Goal: Task Accomplishment & Management: Use online tool/utility

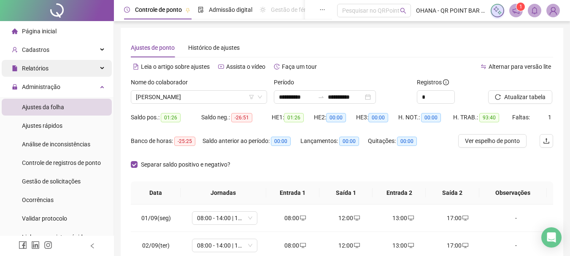
click at [71, 44] on div "Cadastros" at bounding box center [57, 49] width 110 height 17
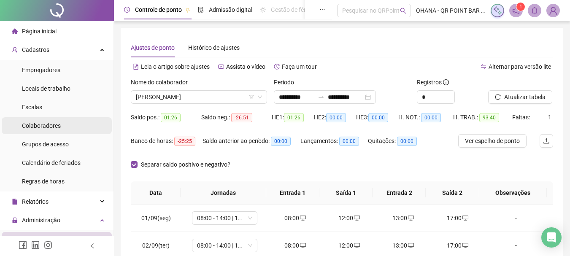
click at [55, 123] on span "Colaboradores" at bounding box center [41, 125] width 39 height 7
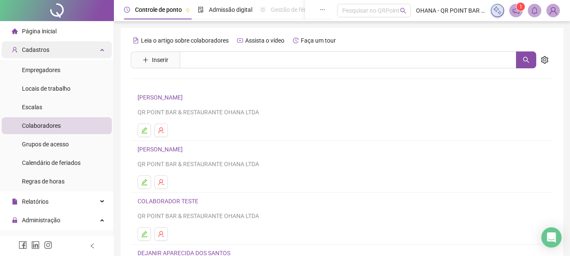
click at [92, 54] on div "Cadastros" at bounding box center [57, 49] width 110 height 17
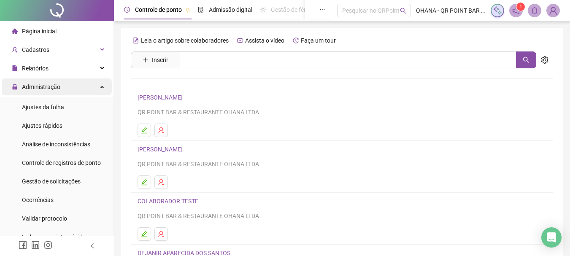
click at [94, 89] on div "Administração" at bounding box center [57, 86] width 110 height 17
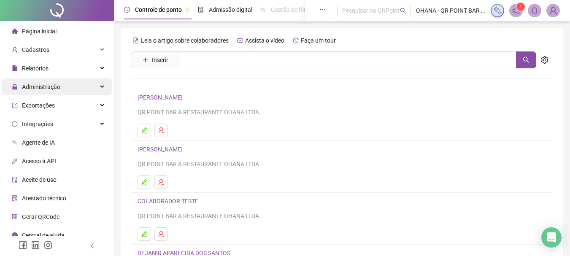
click at [72, 84] on div "Administração" at bounding box center [57, 86] width 110 height 17
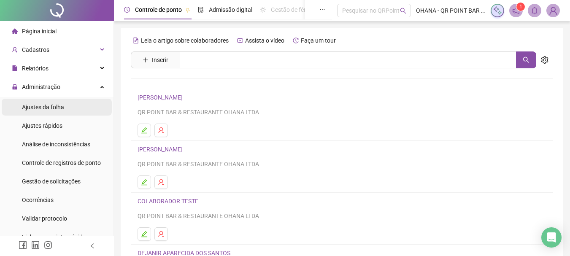
click at [59, 107] on span "Ajustes da folha" at bounding box center [43, 107] width 42 height 7
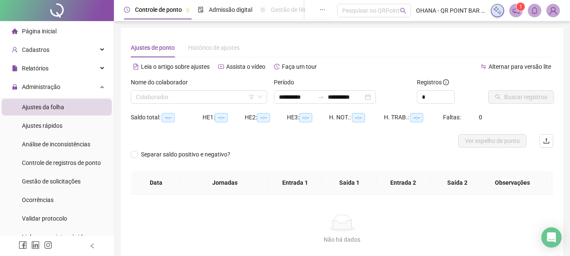
type input "**********"
click at [376, 96] on div "**********" at bounding box center [325, 96] width 102 height 13
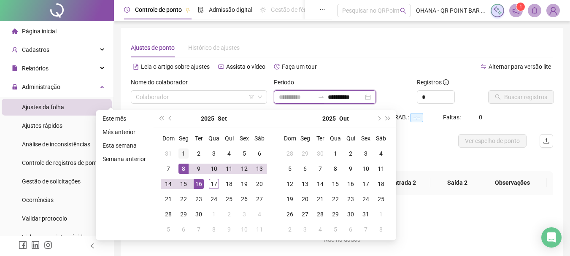
type input "**********"
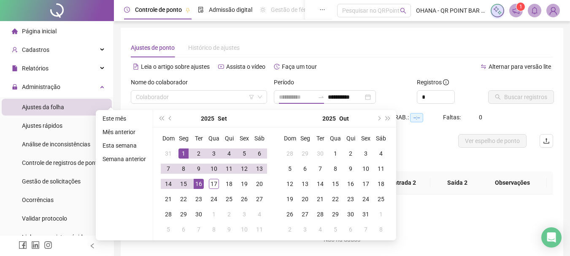
click at [185, 153] on div "1" at bounding box center [183, 153] width 10 height 10
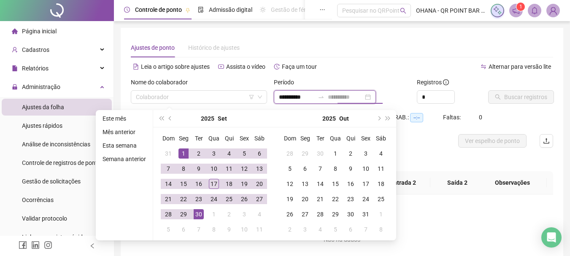
type input "**********"
click at [196, 213] on div "30" at bounding box center [198, 214] width 10 height 10
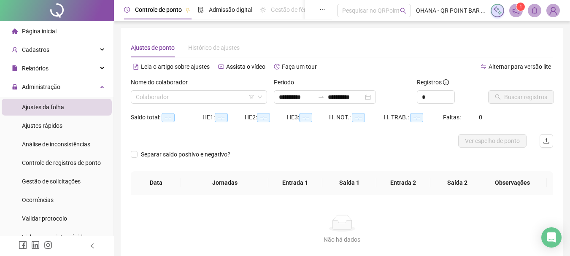
click at [359, 63] on div "Alternar para versão lite" at bounding box center [447, 66] width 211 height 13
click at [216, 97] on input "search" at bounding box center [195, 97] width 118 height 13
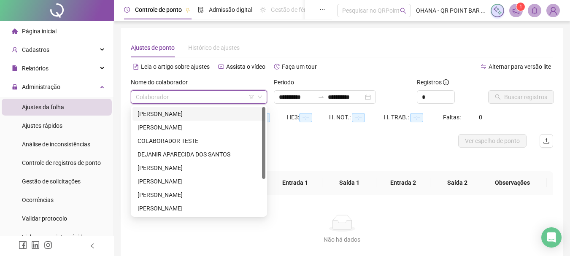
click at [199, 113] on div "[PERSON_NAME]" at bounding box center [198, 113] width 123 height 9
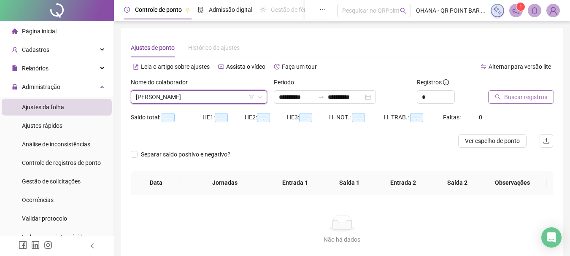
click at [522, 98] on span "Buscar registros" at bounding box center [525, 96] width 43 height 9
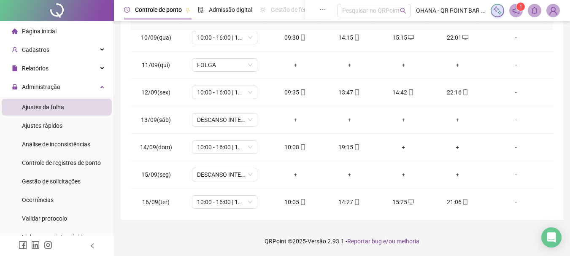
scroll to position [286, 0]
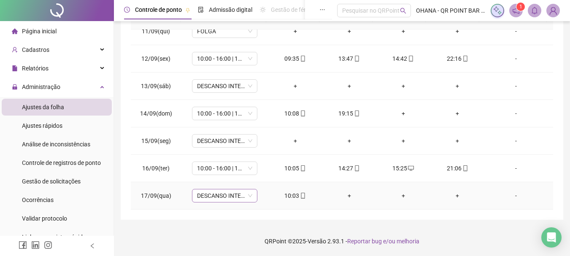
click at [242, 194] on span "DESCANSO INTER-JORNADA" at bounding box center [224, 195] width 55 height 13
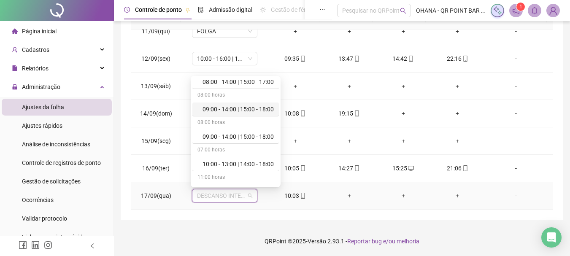
scroll to position [84, 0]
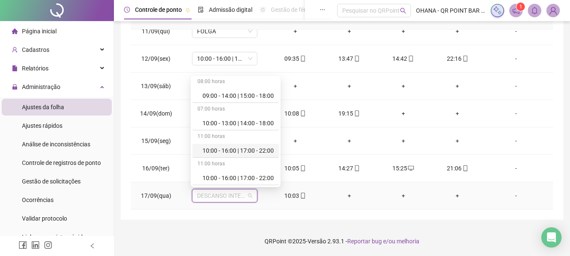
click at [244, 152] on div "10:00 - 16:00 | 17:00 - 22:00" at bounding box center [237, 150] width 71 height 9
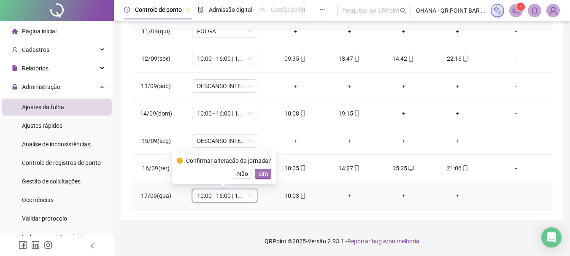
click at [265, 174] on span "Sim" at bounding box center [263, 173] width 10 height 9
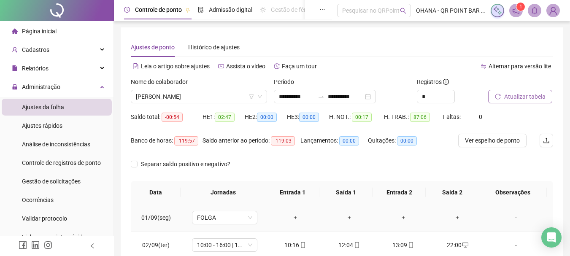
scroll to position [0, 0]
click at [216, 96] on span "[PERSON_NAME]" at bounding box center [199, 97] width 126 height 13
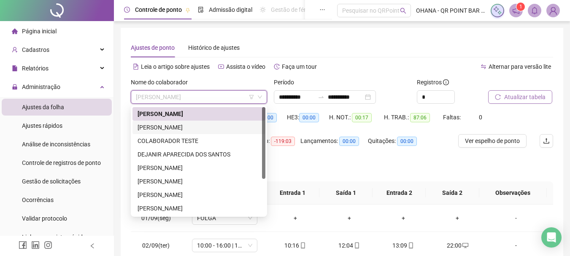
click at [182, 126] on div "[PERSON_NAME]" at bounding box center [198, 127] width 123 height 9
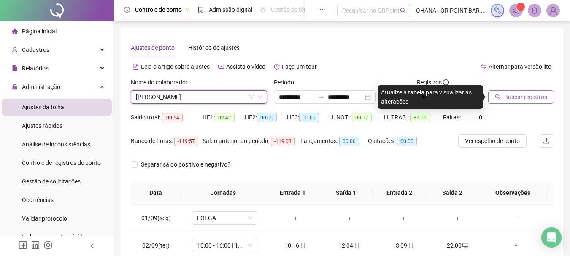
click at [509, 95] on span "Buscar registros" at bounding box center [525, 96] width 43 height 9
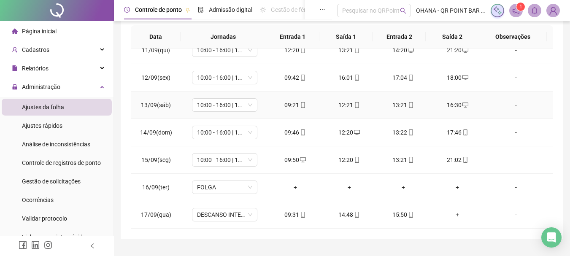
scroll to position [169, 0]
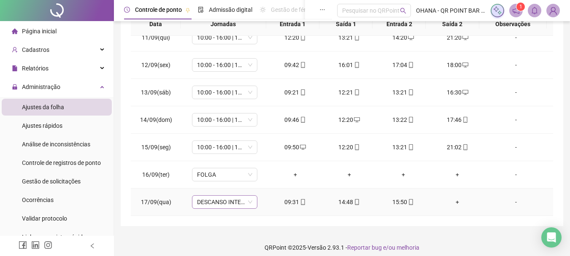
click at [231, 201] on span "DESCANSO INTER-JORNADA" at bounding box center [224, 202] width 55 height 13
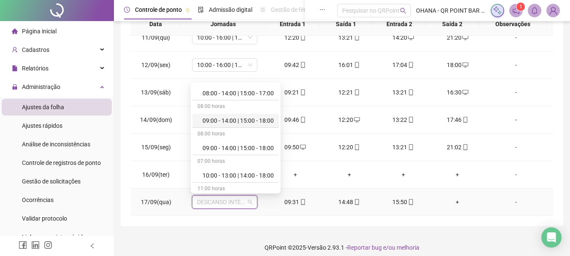
scroll to position [84, 0]
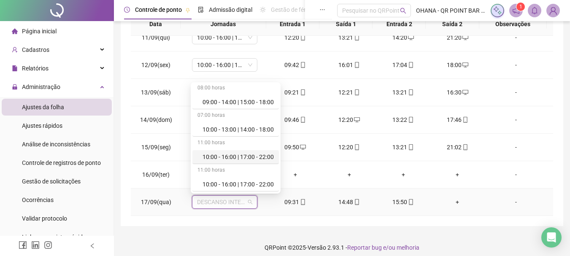
click at [232, 155] on div "10:00 - 16:00 | 17:00 - 22:00" at bounding box center [237, 156] width 71 height 9
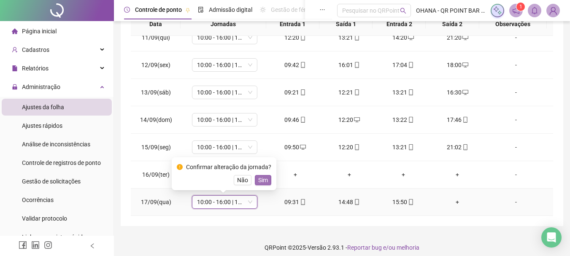
click at [263, 177] on span "Sim" at bounding box center [263, 179] width 10 height 9
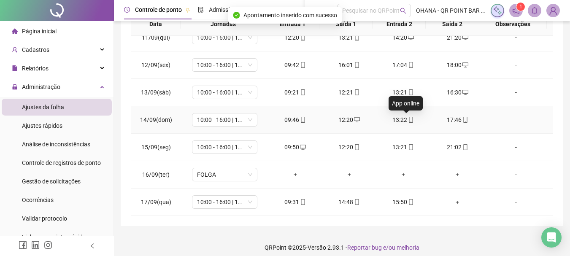
scroll to position [175, 0]
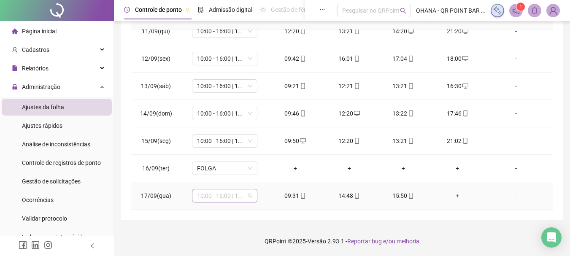
click at [234, 196] on span "10:00 - 16:00 | 17:00 - 22:00" at bounding box center [224, 195] width 55 height 13
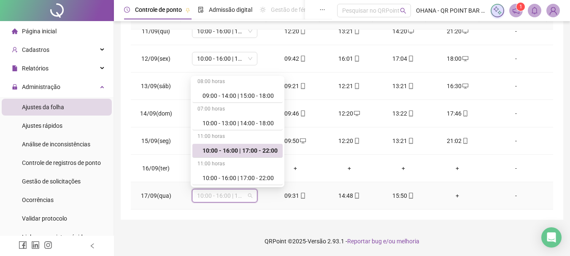
click at [257, 150] on div "10:00 - 16:00 | 17:00 - 22:00" at bounding box center [239, 150] width 75 height 9
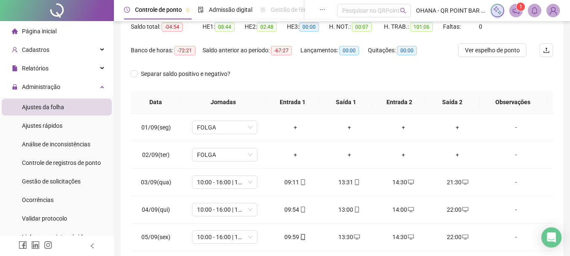
scroll to position [0, 0]
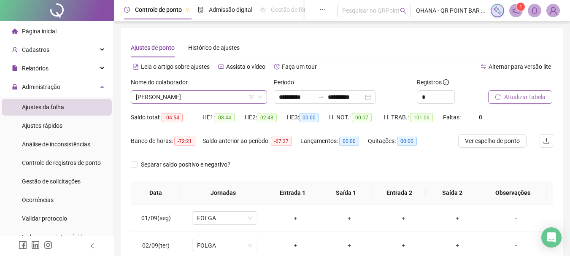
click at [229, 97] on span "[PERSON_NAME]" at bounding box center [199, 97] width 126 height 13
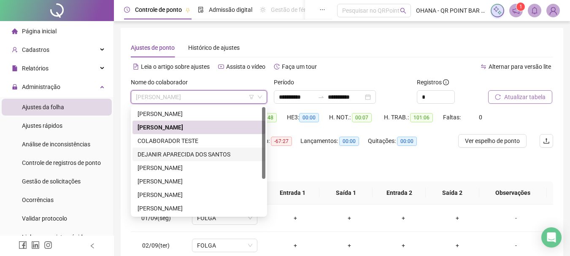
click at [197, 153] on div "DEJANIR APARECIDA DOS SANTOS" at bounding box center [198, 154] width 123 height 9
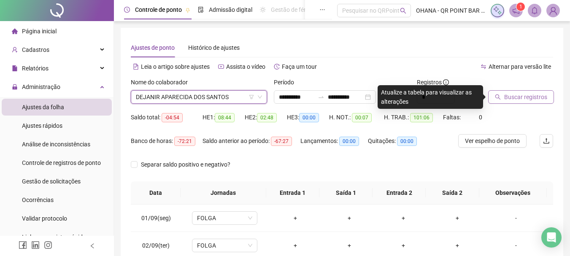
click at [523, 95] on span "Buscar registros" at bounding box center [525, 96] width 43 height 9
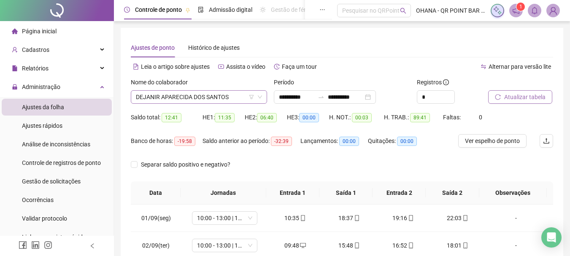
click at [237, 92] on span "DEJANIR APARECIDA DOS SANTOS" at bounding box center [199, 97] width 126 height 13
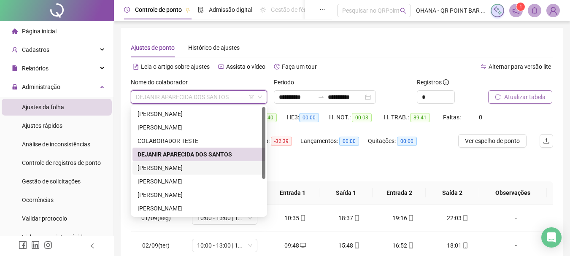
click at [186, 174] on div "[PERSON_NAME]" at bounding box center [198, 167] width 133 height 13
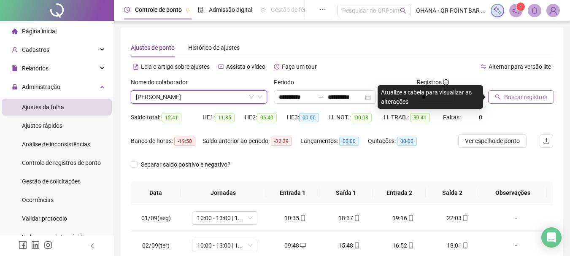
click at [512, 94] on span "Buscar registros" at bounding box center [525, 96] width 43 height 9
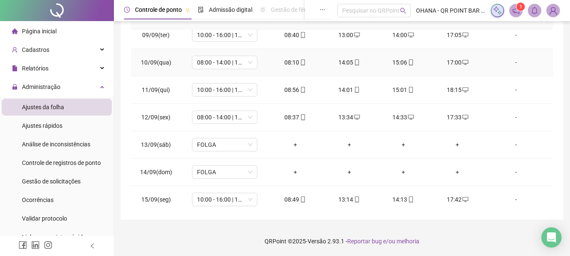
scroll to position [286, 0]
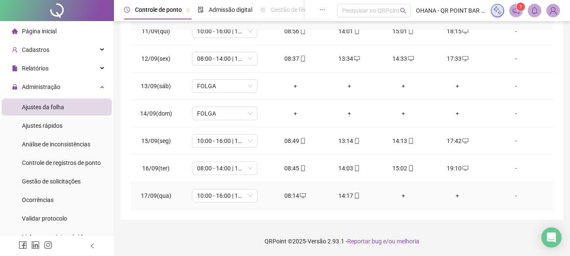
click at [400, 199] on div "+" at bounding box center [403, 195] width 40 height 9
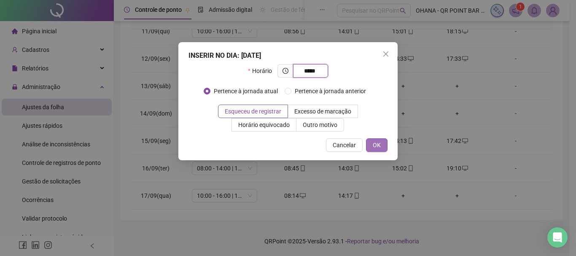
type input "*****"
click at [374, 145] on span "OK" at bounding box center [377, 144] width 8 height 9
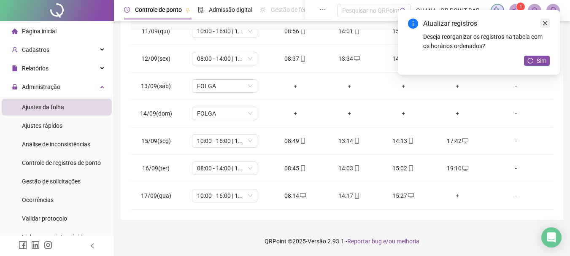
click at [546, 22] on icon "close" at bounding box center [545, 23] width 6 height 6
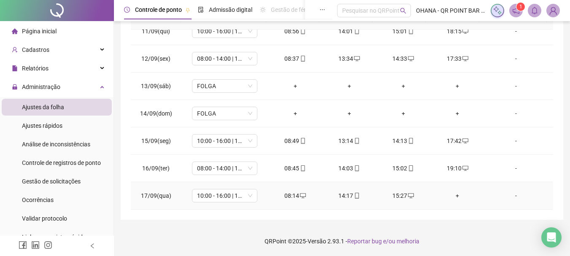
click at [408, 196] on icon "desktop" at bounding box center [411, 196] width 6 height 6
type input "**********"
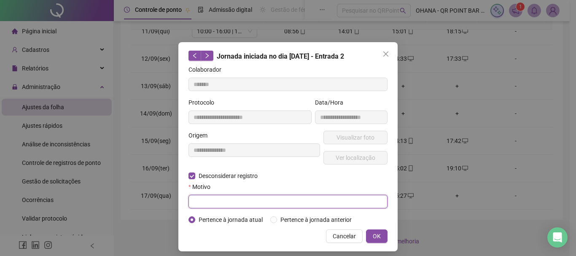
click at [216, 202] on input "text" at bounding box center [287, 201] width 199 height 13
type input "**********"
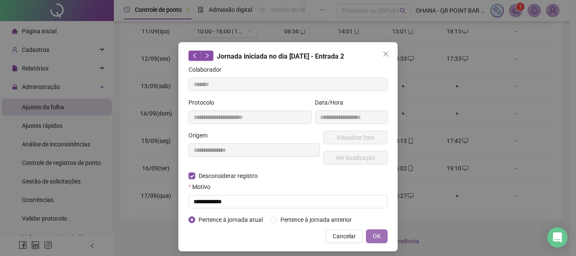
click at [378, 237] on button "OK" at bounding box center [376, 235] width 21 height 13
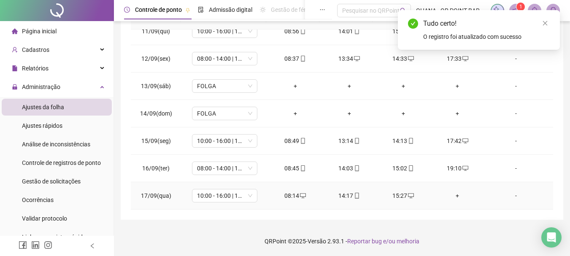
click at [453, 195] on div "+" at bounding box center [457, 195] width 40 height 9
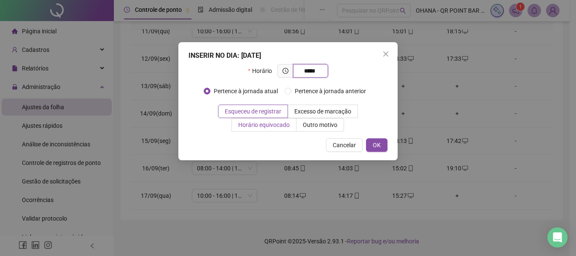
type input "*****"
click at [283, 124] on span "Horário equivocado" at bounding box center [263, 124] width 51 height 7
click at [374, 143] on span "OK" at bounding box center [377, 144] width 8 height 9
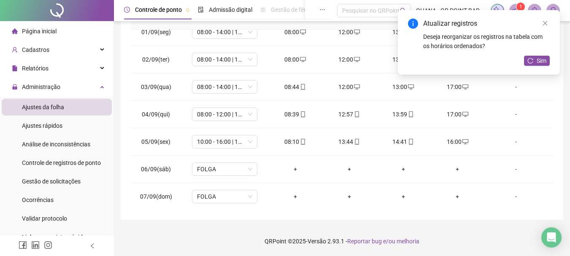
scroll to position [0, 0]
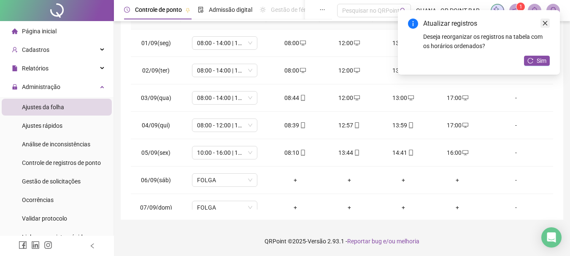
click at [547, 26] on icon "close" at bounding box center [545, 23] width 6 height 6
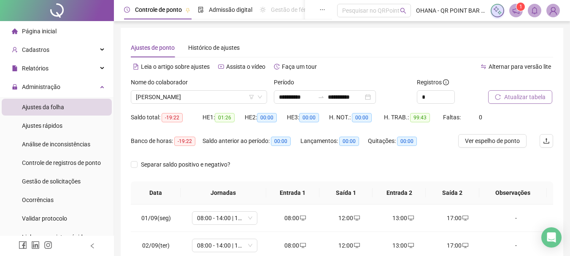
click at [532, 94] on span "Atualizar tabela" at bounding box center [524, 96] width 41 height 9
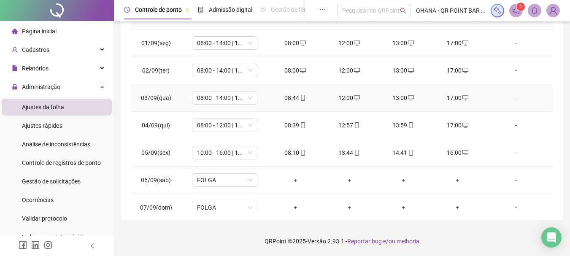
scroll to position [286, 0]
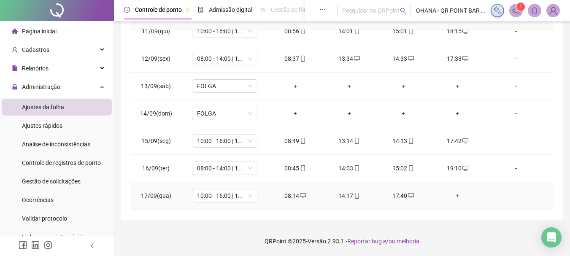
click at [452, 195] on div "+" at bounding box center [457, 195] width 40 height 9
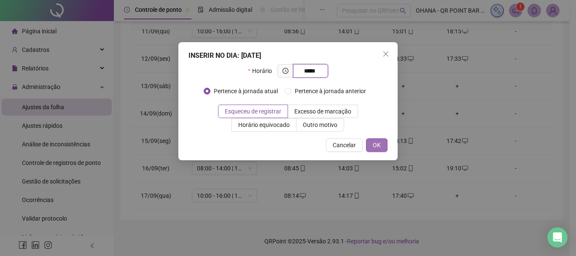
type input "*****"
click at [381, 143] on button "OK" at bounding box center [376, 144] width 21 height 13
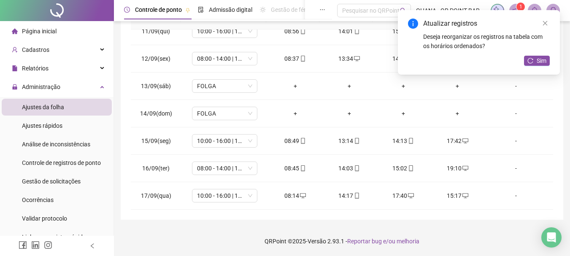
drag, startPoint x: 548, startPoint y: 21, endPoint x: 505, endPoint y: 56, distance: 55.4
click at [548, 20] on link "Close" at bounding box center [544, 23] width 9 height 9
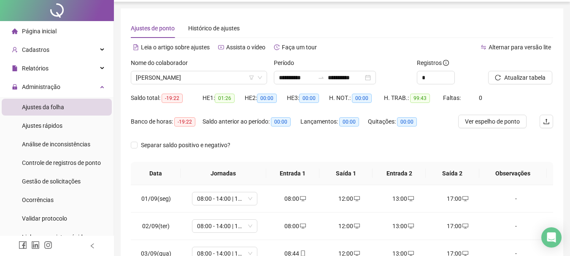
scroll to position [0, 0]
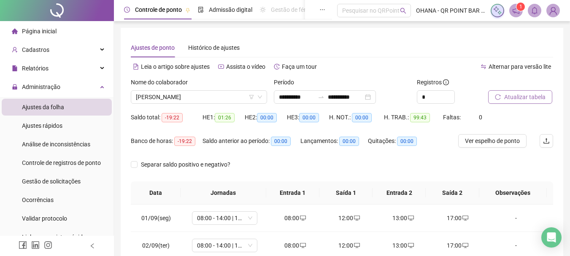
click at [519, 95] on span "Atualizar tabela" at bounding box center [524, 96] width 41 height 9
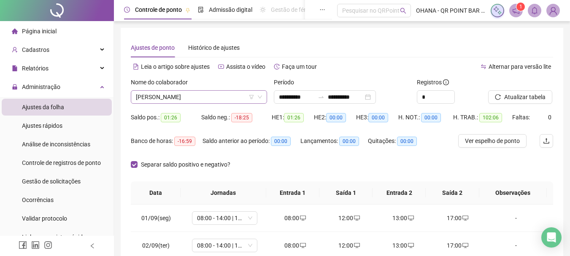
drag, startPoint x: 228, startPoint y: 100, endPoint x: 221, endPoint y: 98, distance: 7.5
click at [228, 100] on span "[PERSON_NAME]" at bounding box center [199, 97] width 126 height 13
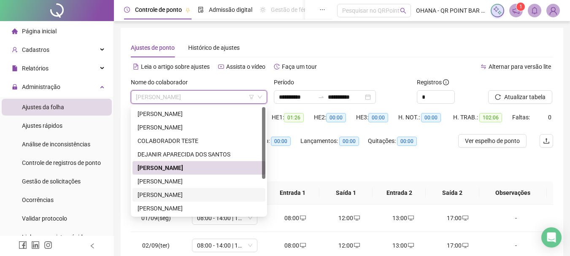
click at [171, 193] on div "[PERSON_NAME]" at bounding box center [198, 194] width 123 height 9
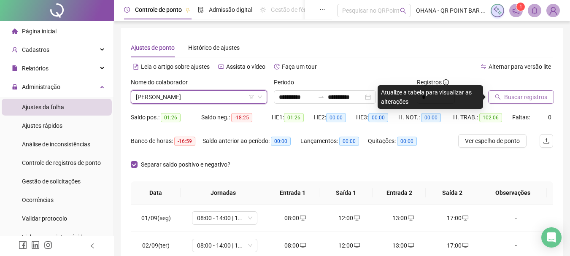
click at [523, 99] on span "Buscar registros" at bounding box center [525, 96] width 43 height 9
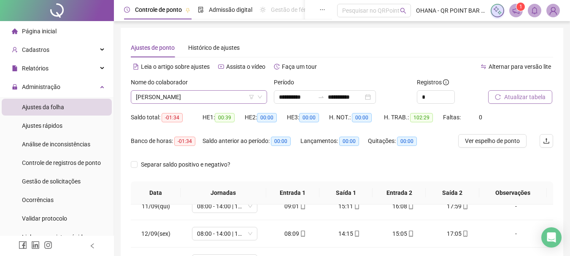
click at [216, 94] on span "[PERSON_NAME]" at bounding box center [199, 97] width 126 height 13
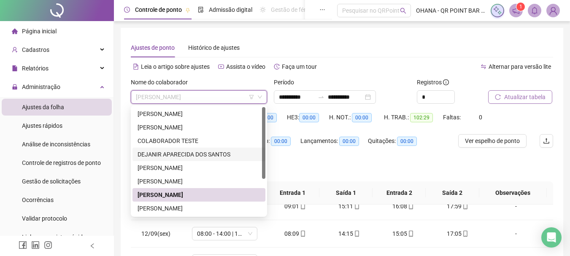
scroll to position [54, 0]
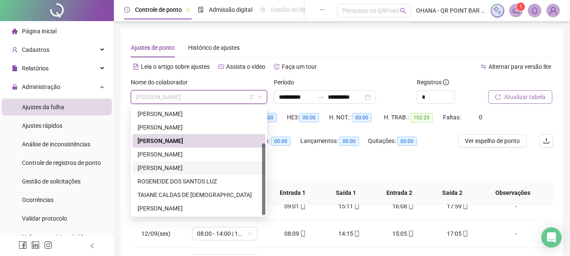
click at [153, 165] on div "[PERSON_NAME]" at bounding box center [198, 167] width 123 height 9
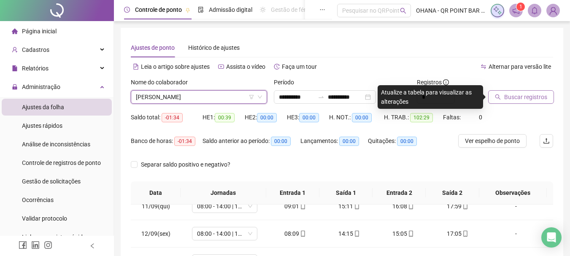
click at [519, 101] on span "Buscar registros" at bounding box center [525, 96] width 43 height 9
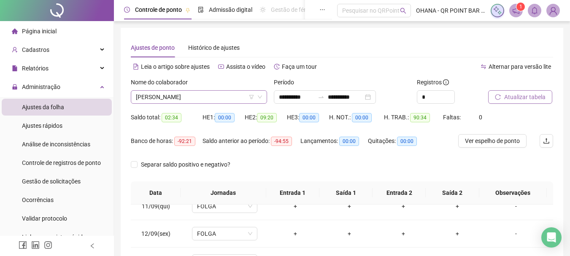
click at [209, 91] on span "[PERSON_NAME]" at bounding box center [199, 97] width 126 height 13
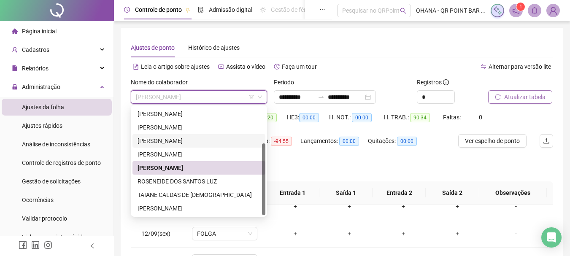
click at [181, 137] on div "[PERSON_NAME]" at bounding box center [198, 140] width 123 height 9
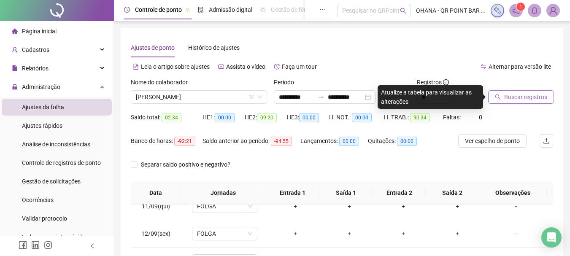
click at [530, 95] on span "Buscar registros" at bounding box center [525, 96] width 43 height 9
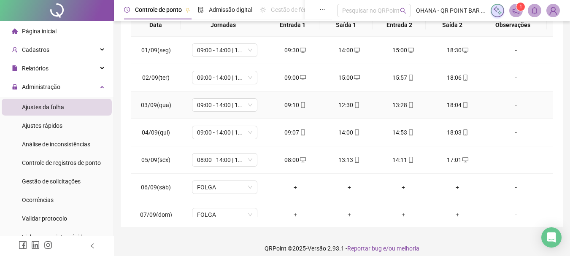
scroll to position [0, 0]
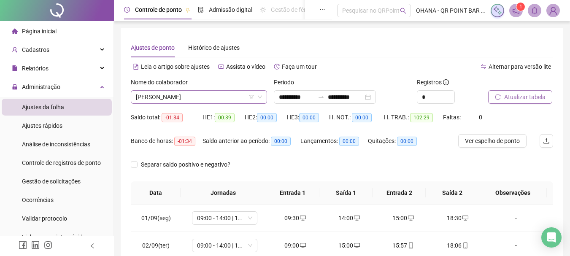
click at [200, 97] on span "[PERSON_NAME]" at bounding box center [199, 97] width 126 height 13
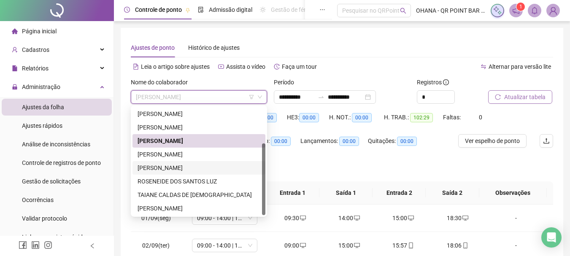
click at [180, 163] on div "[PERSON_NAME]" at bounding box center [198, 167] width 123 height 9
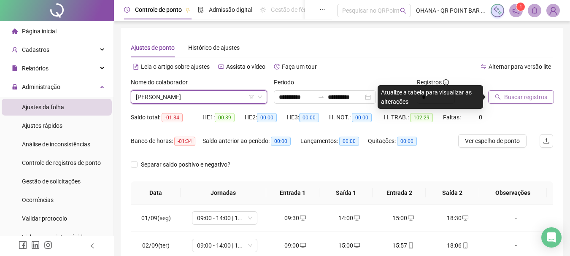
click at [527, 101] on span "Buscar registros" at bounding box center [525, 96] width 43 height 9
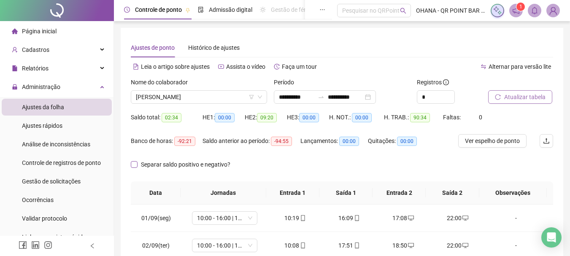
click at [137, 163] on span "Separar saldo positivo e negativo?" at bounding box center [185, 164] width 96 height 9
click at [223, 96] on span "[PERSON_NAME]" at bounding box center [199, 97] width 126 height 13
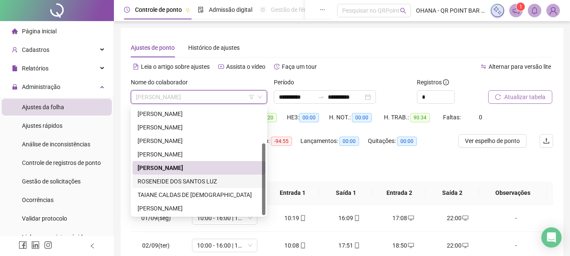
scroll to position [42, 0]
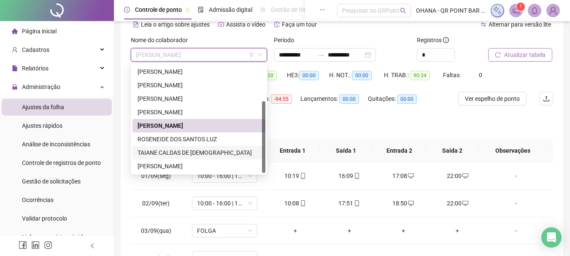
click at [211, 153] on div "TAIANE CALDAS DE [DEMOGRAPHIC_DATA]" at bounding box center [198, 152] width 123 height 9
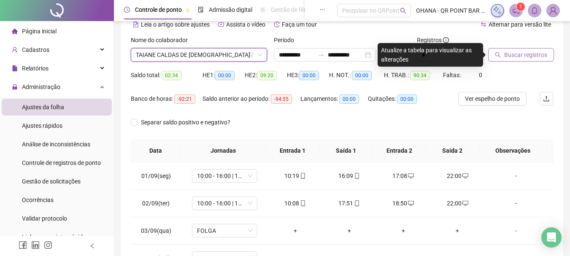
click at [517, 59] on span "Buscar registros" at bounding box center [525, 54] width 43 height 9
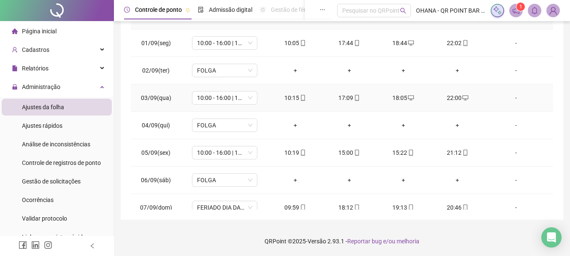
scroll to position [0, 0]
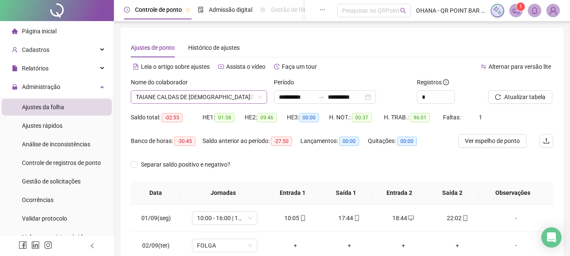
click at [232, 99] on span "TAIANE CALDAS DE [DEMOGRAPHIC_DATA]" at bounding box center [199, 97] width 126 height 13
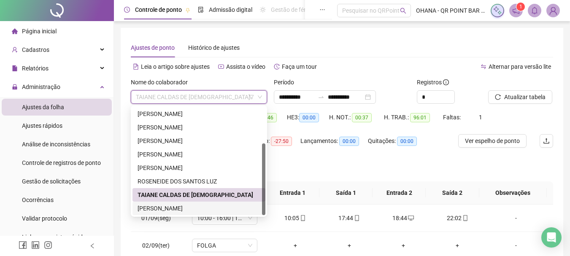
click at [173, 210] on div "[PERSON_NAME]" at bounding box center [198, 208] width 123 height 9
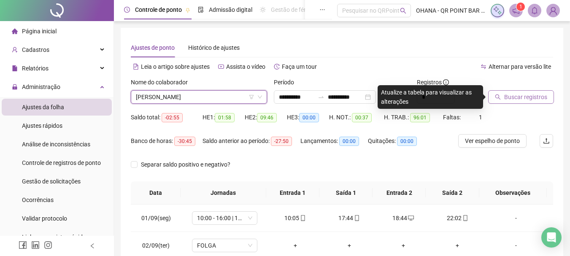
click at [520, 93] on span "Buscar registros" at bounding box center [525, 96] width 43 height 9
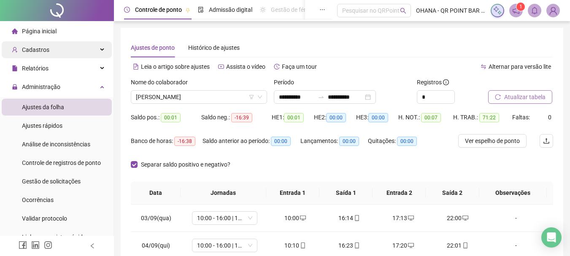
click at [62, 48] on div "Cadastros" at bounding box center [57, 49] width 110 height 17
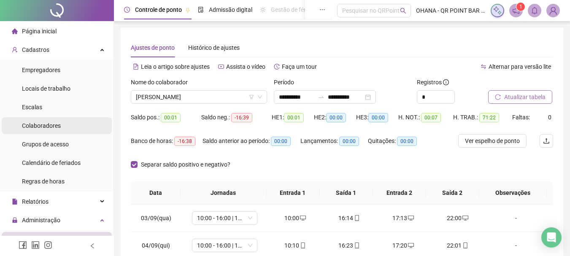
click at [44, 126] on span "Colaboradores" at bounding box center [41, 125] width 39 height 7
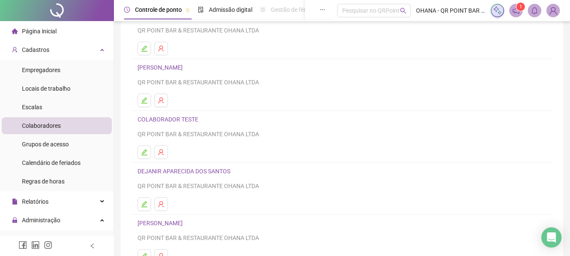
scroll to position [84, 0]
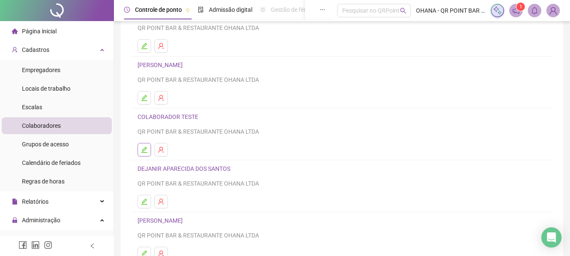
click at [145, 148] on icon "edit" at bounding box center [144, 150] width 6 height 6
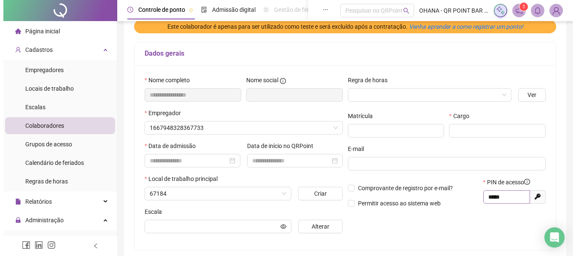
scroll to position [89, 0]
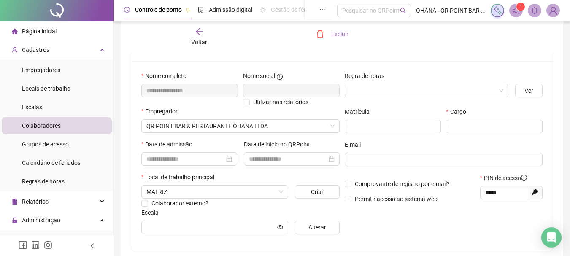
click at [322, 33] on icon "delete" at bounding box center [320, 34] width 8 height 8
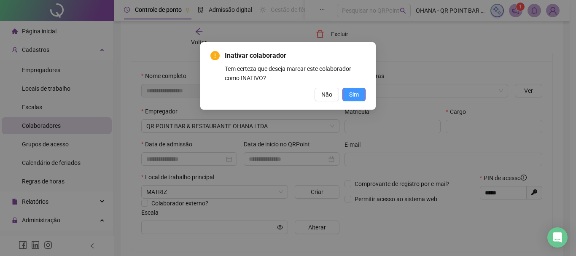
click at [355, 96] on span "Sim" at bounding box center [354, 94] width 10 height 9
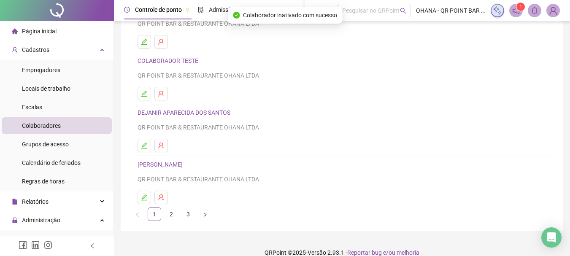
scroll to position [152, 0]
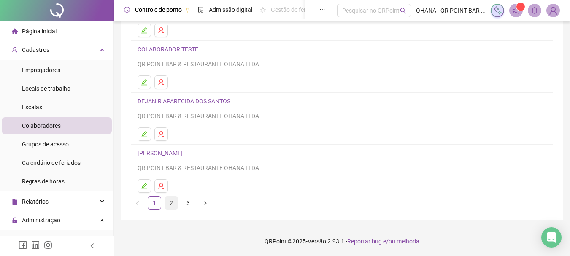
click at [173, 202] on link "2" at bounding box center [171, 202] width 13 height 13
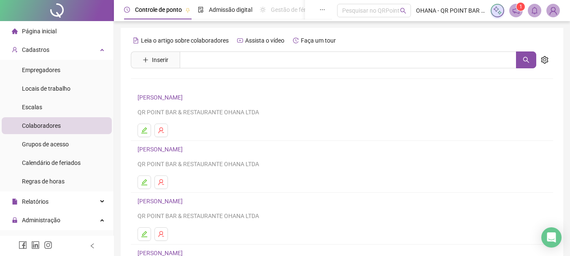
scroll to position [42, 0]
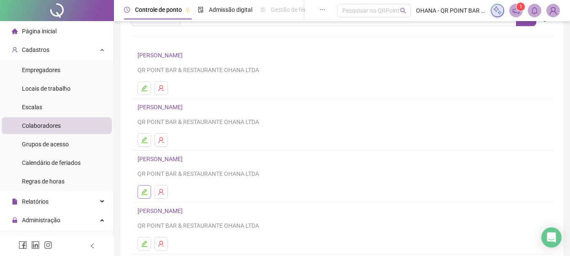
click at [145, 190] on icon "edit" at bounding box center [144, 191] width 7 height 7
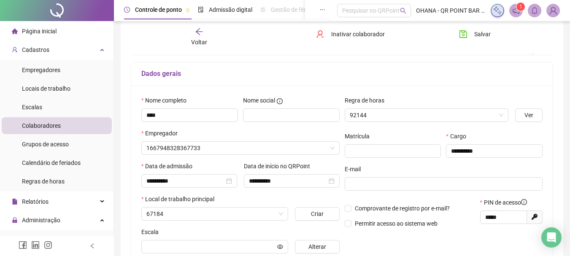
type input "******"
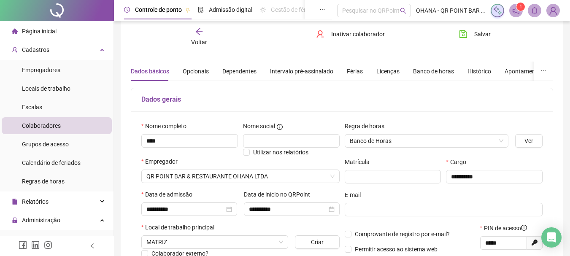
scroll to position [0, 0]
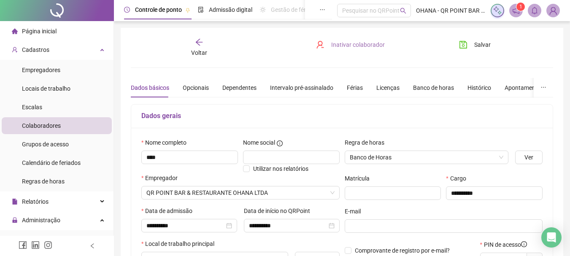
click at [331, 44] on span "Inativar colaborador" at bounding box center [358, 44] width 54 height 9
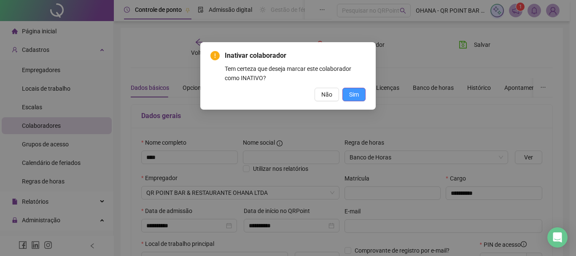
click at [353, 89] on button "Sim" at bounding box center [353, 94] width 23 height 13
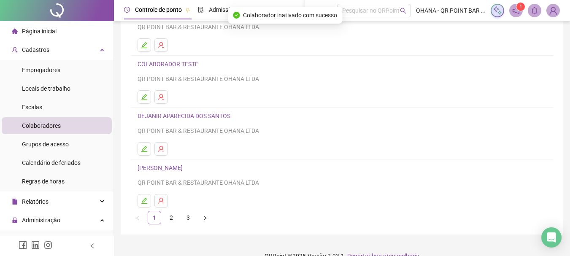
scroll to position [152, 0]
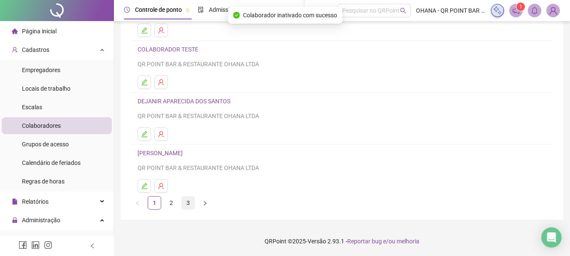
click at [185, 199] on link "3" at bounding box center [188, 202] width 13 height 13
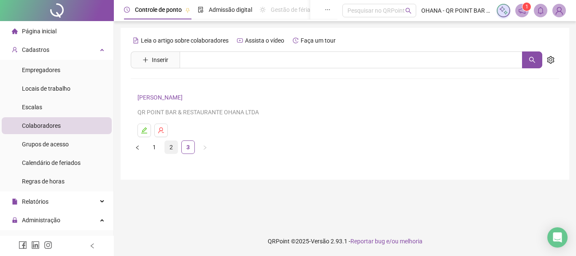
click at [175, 144] on link "2" at bounding box center [171, 147] width 13 height 13
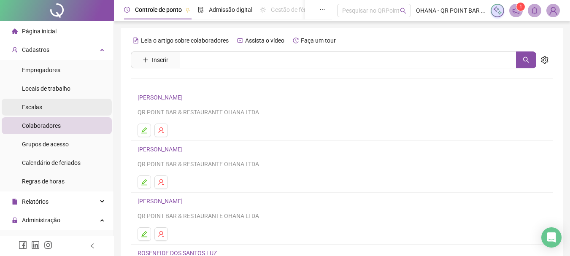
click at [35, 105] on span "Escalas" at bounding box center [32, 107] width 20 height 7
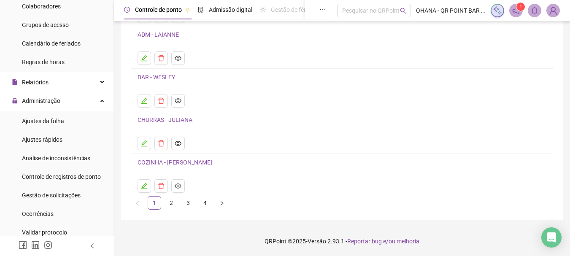
scroll to position [121, 0]
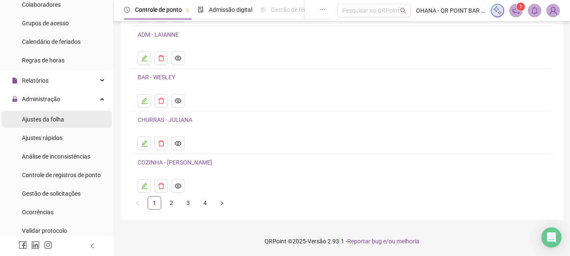
click at [62, 118] on span "Ajustes da folha" at bounding box center [43, 119] width 42 height 7
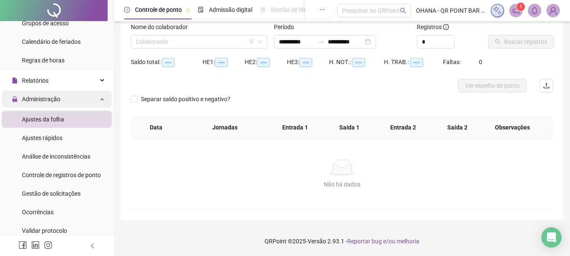
click at [75, 100] on div "Administração" at bounding box center [57, 99] width 110 height 17
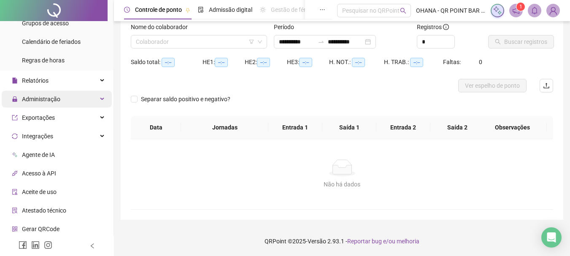
click at [75, 100] on div "Administração" at bounding box center [57, 99] width 110 height 17
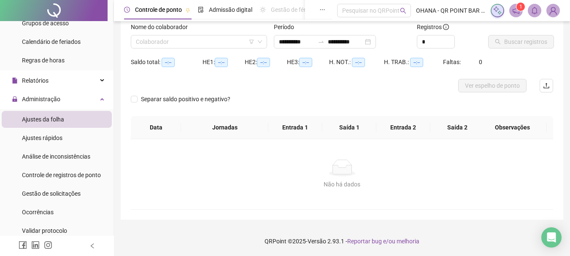
click at [75, 118] on li "Ajustes da folha" at bounding box center [57, 119] width 110 height 17
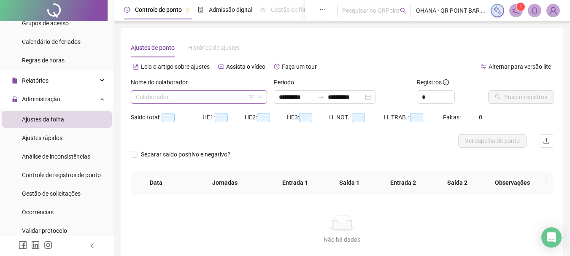
click at [232, 96] on input "search" at bounding box center [195, 97] width 118 height 13
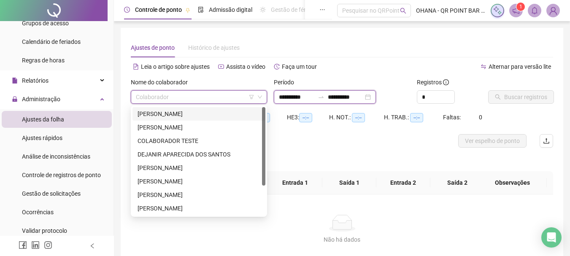
click at [363, 96] on input "**********" at bounding box center [345, 96] width 35 height 9
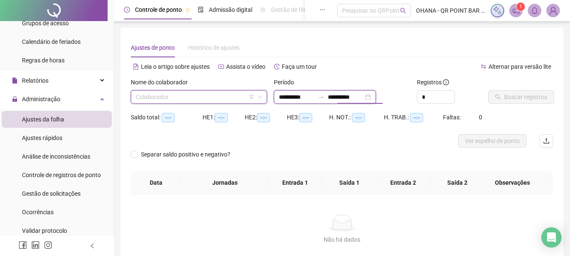
click at [376, 96] on div "**********" at bounding box center [325, 96] width 102 height 13
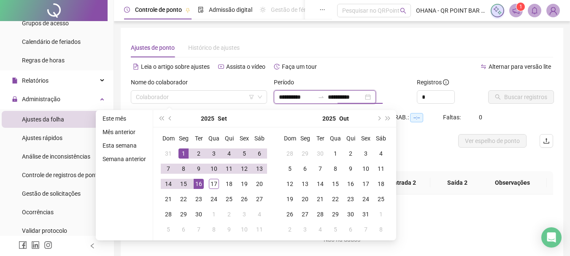
type input "**********"
click at [181, 155] on div "1" at bounding box center [183, 153] width 10 height 10
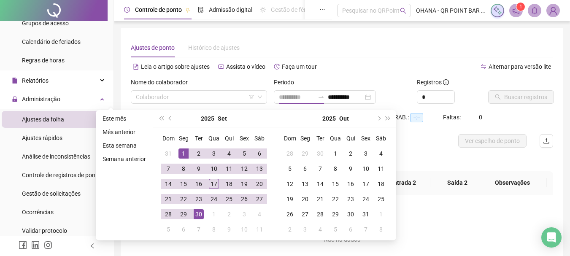
click at [197, 216] on div "30" at bounding box center [198, 214] width 10 height 10
type input "**********"
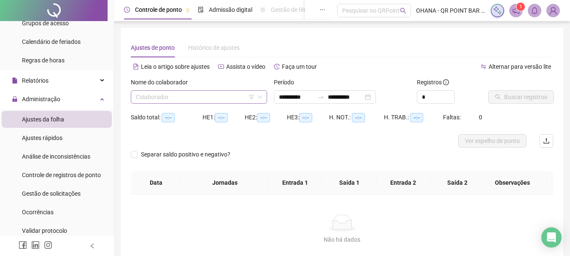
click at [193, 101] on input "search" at bounding box center [195, 97] width 118 height 13
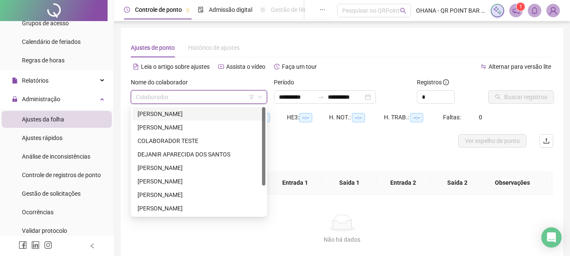
click at [183, 117] on div "[PERSON_NAME]" at bounding box center [198, 113] width 123 height 9
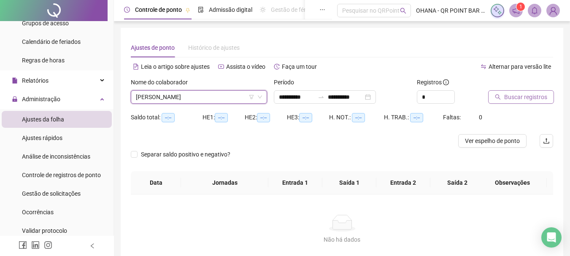
click at [535, 94] on span "Buscar registros" at bounding box center [525, 96] width 43 height 9
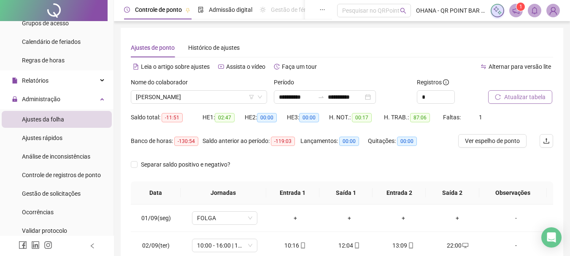
click at [519, 93] on span "Atualizar tabela" at bounding box center [524, 96] width 41 height 9
click at [524, 98] on span "Atualizar tabela" at bounding box center [524, 96] width 41 height 9
click at [232, 99] on span "[PERSON_NAME]" at bounding box center [199, 97] width 126 height 13
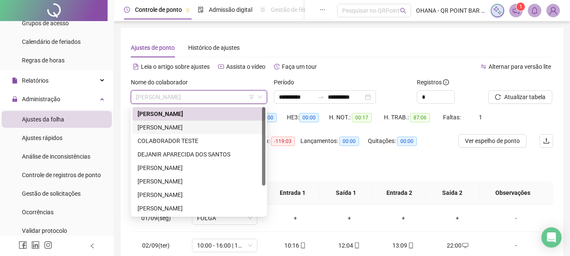
click at [189, 125] on div "[PERSON_NAME]" at bounding box center [198, 127] width 123 height 9
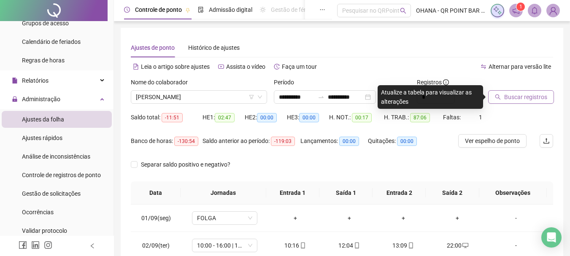
click at [513, 93] on span "Buscar registros" at bounding box center [525, 96] width 43 height 9
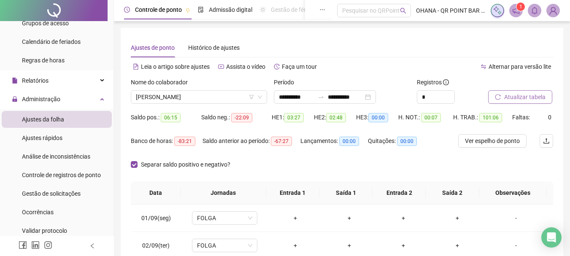
click at [136, 174] on div "Separar saldo positivo e negativo?" at bounding box center [188, 170] width 114 height 24
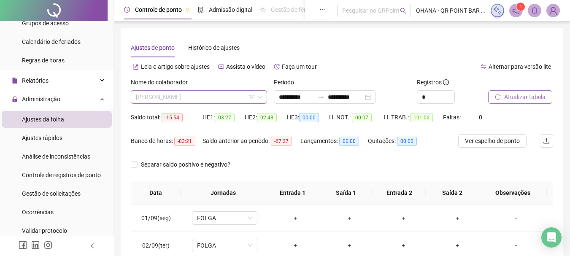
click at [222, 94] on span "[PERSON_NAME]" at bounding box center [199, 97] width 126 height 13
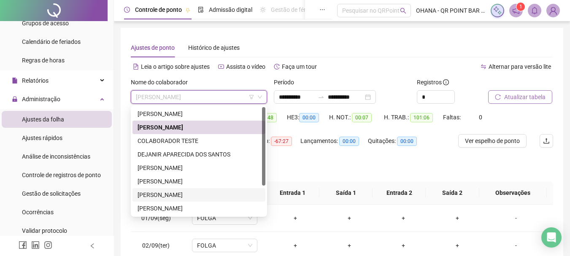
drag, startPoint x: 160, startPoint y: 192, endPoint x: 494, endPoint y: 87, distance: 350.8
click at [160, 192] on div "[PERSON_NAME]" at bounding box center [198, 194] width 123 height 9
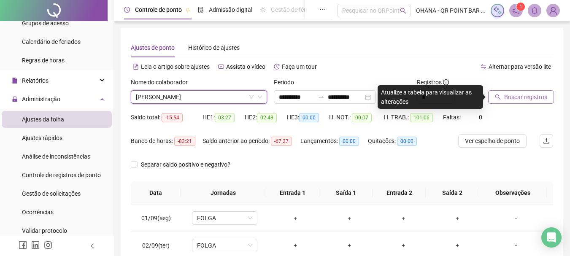
click at [519, 93] on span "Buscar registros" at bounding box center [525, 96] width 43 height 9
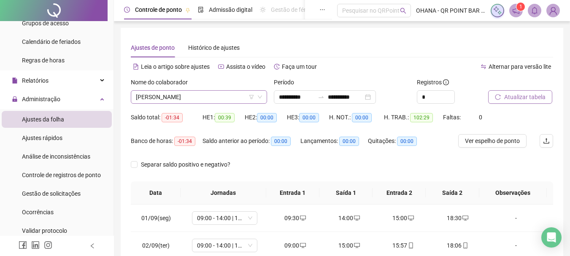
click at [196, 95] on span "[PERSON_NAME]" at bounding box center [199, 97] width 126 height 13
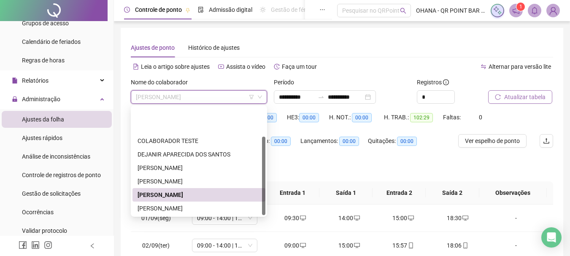
scroll to position [40, 0]
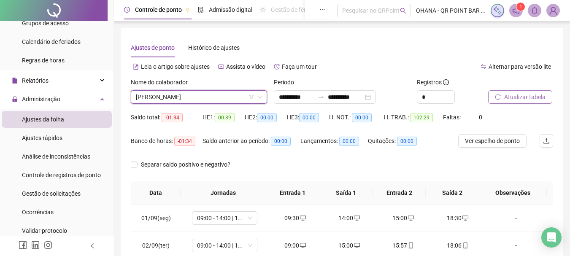
click at [387, 49] on div "Ajustes de ponto Histórico de ajustes" at bounding box center [342, 47] width 422 height 19
click at [210, 94] on span "[PERSON_NAME]" at bounding box center [199, 97] width 126 height 13
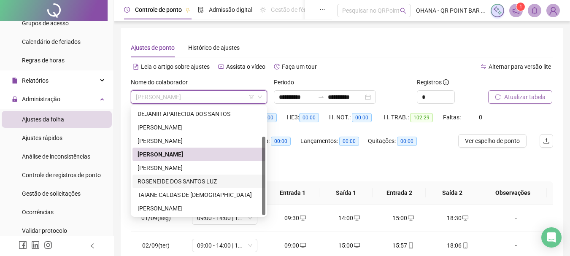
click at [177, 186] on div "ROSENEIDE DOS SANTOS LUZ" at bounding box center [198, 181] width 133 height 13
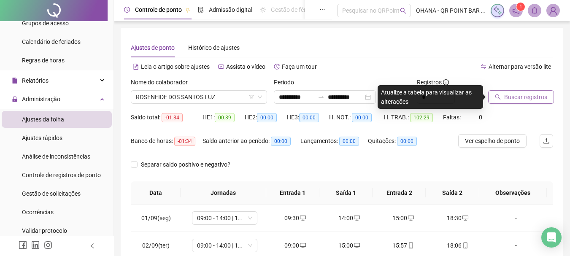
click at [521, 101] on span "Buscar registros" at bounding box center [525, 96] width 43 height 9
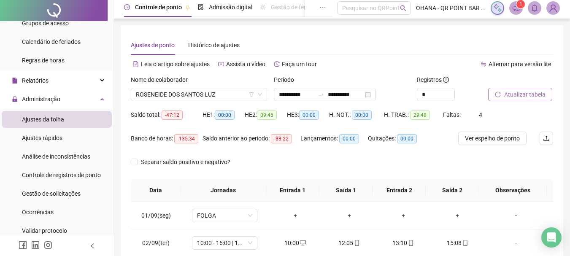
scroll to position [0, 0]
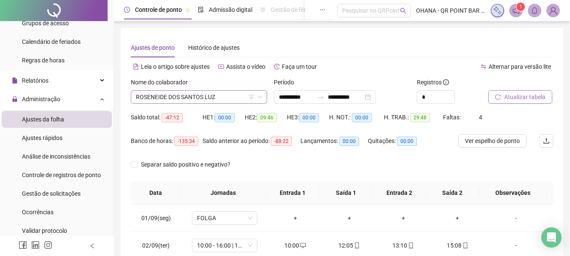
click at [231, 103] on span "ROSENEIDE DOS SANTOS LUZ" at bounding box center [199, 97] width 126 height 13
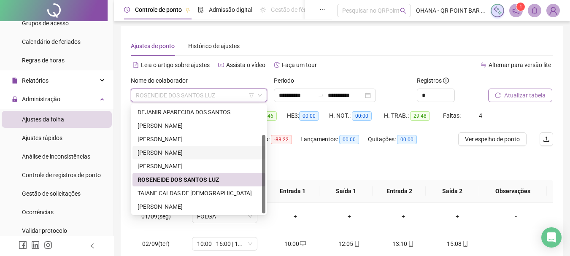
scroll to position [126, 0]
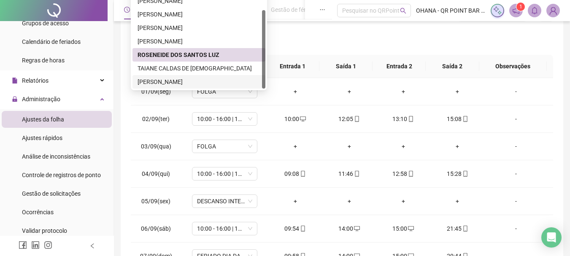
click at [177, 79] on div "[PERSON_NAME]" at bounding box center [198, 81] width 123 height 9
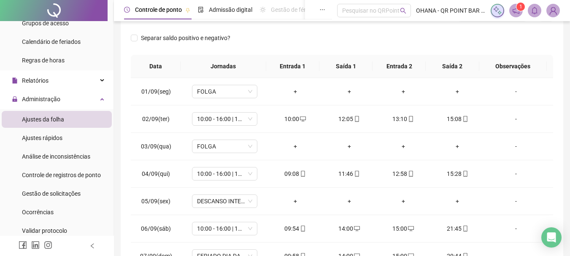
scroll to position [0, 0]
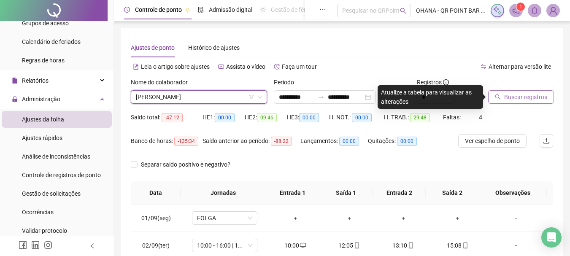
click at [529, 98] on span "Buscar registros" at bounding box center [525, 96] width 43 height 9
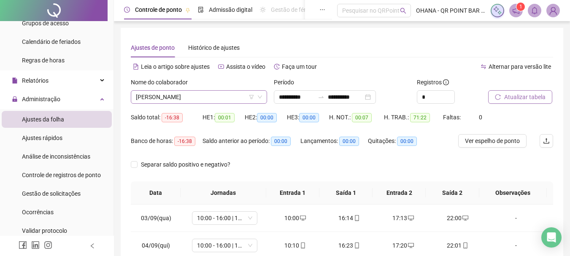
click at [225, 94] on span "[PERSON_NAME]" at bounding box center [199, 97] width 126 height 13
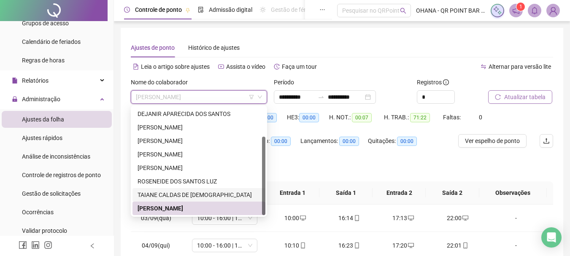
click at [207, 198] on div "TAIANE CALDAS DE [DEMOGRAPHIC_DATA]" at bounding box center [198, 194] width 123 height 9
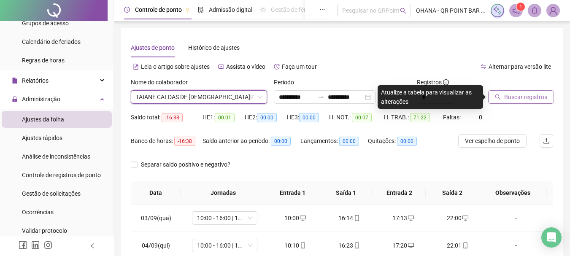
click at [531, 97] on span "Buscar registros" at bounding box center [525, 96] width 43 height 9
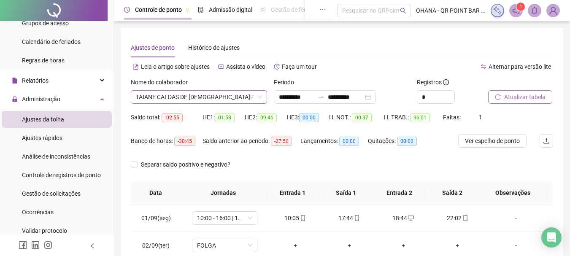
click at [216, 97] on span "TAIANE CALDAS DE [DEMOGRAPHIC_DATA]" at bounding box center [199, 97] width 126 height 13
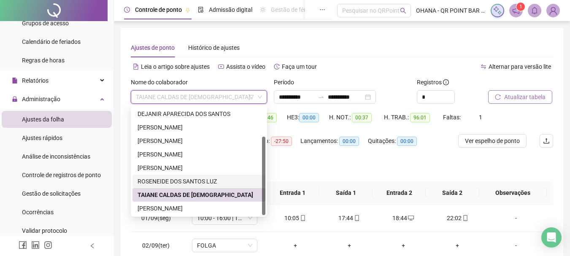
click at [182, 182] on div "ROSENEIDE DOS SANTOS LUZ" at bounding box center [198, 181] width 123 height 9
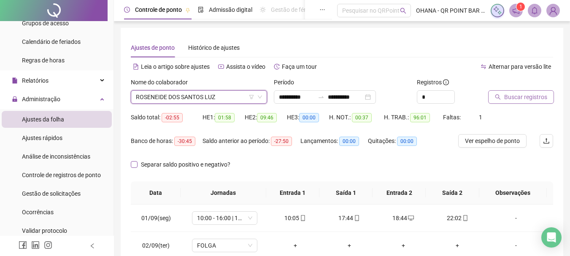
click at [200, 164] on span "Separar saldo positivo e negativo?" at bounding box center [185, 164] width 96 height 9
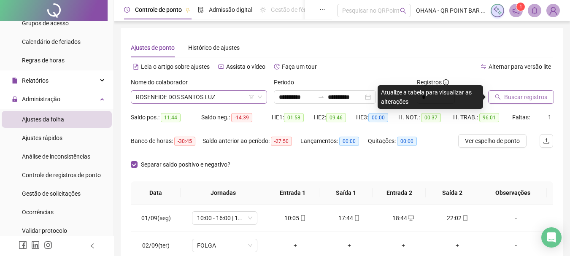
click at [234, 99] on span "ROSENEIDE DOS SANTOS LUZ" at bounding box center [199, 97] width 126 height 13
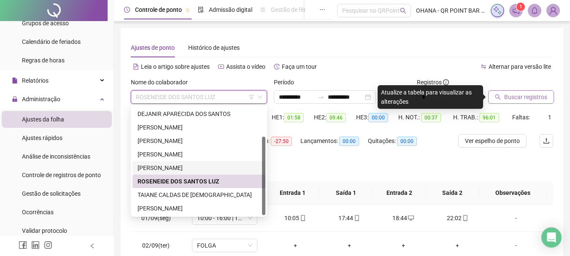
click at [185, 166] on div "[PERSON_NAME]" at bounding box center [198, 167] width 123 height 9
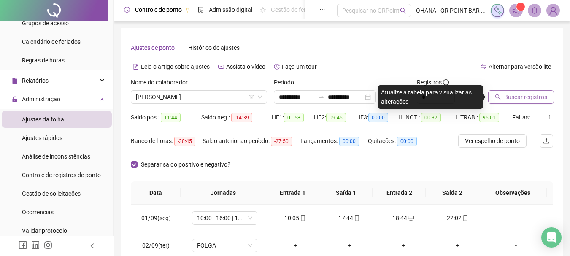
click at [515, 93] on span "Buscar registros" at bounding box center [525, 96] width 43 height 9
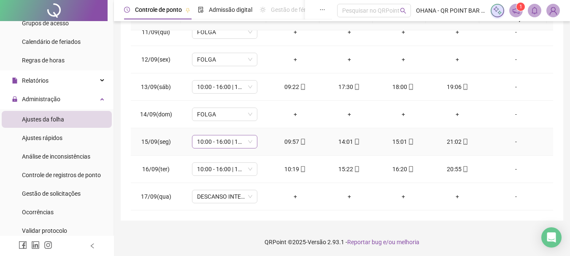
scroll to position [175, 0]
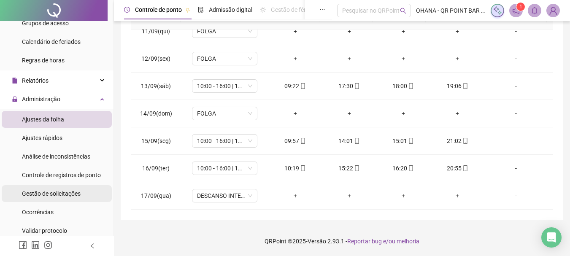
click at [58, 195] on span "Gestão de solicitações" at bounding box center [51, 193] width 59 height 7
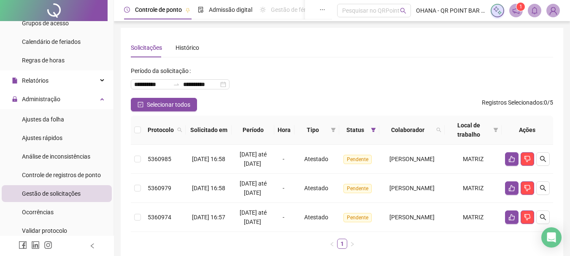
click at [55, 119] on span "Ajustes da folha" at bounding box center [43, 119] width 42 height 7
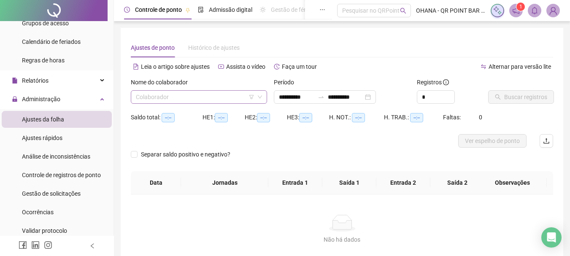
click at [228, 96] on input "search" at bounding box center [195, 97] width 118 height 13
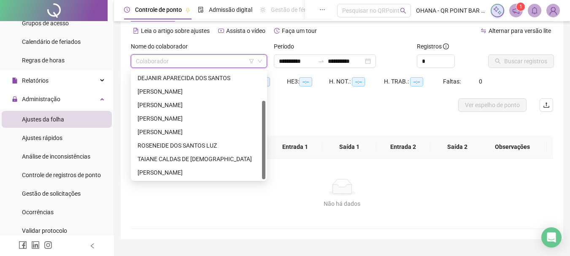
scroll to position [55, 0]
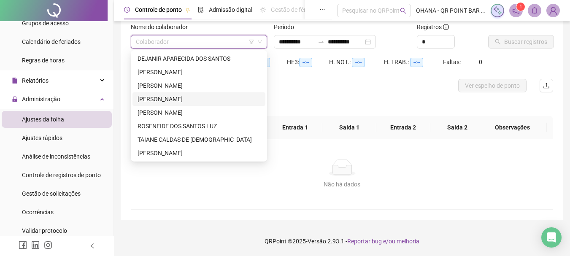
click at [201, 98] on div "[PERSON_NAME]" at bounding box center [198, 98] width 123 height 9
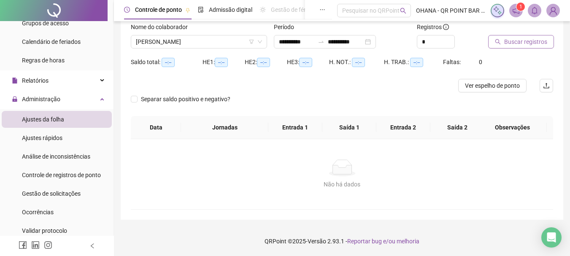
click at [525, 44] on span "Buscar registros" at bounding box center [525, 41] width 43 height 9
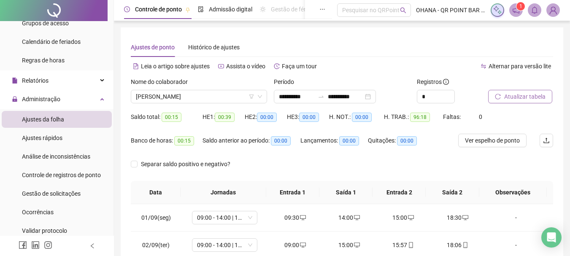
scroll to position [0, 0]
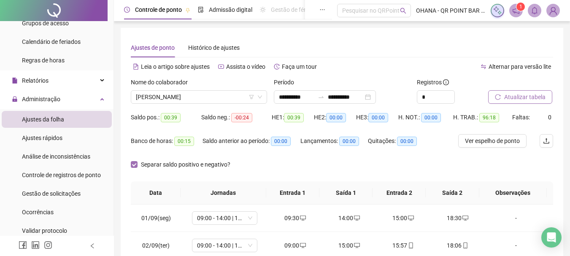
click at [138, 166] on span "Separar saldo positivo e negativo?" at bounding box center [185, 164] width 96 height 9
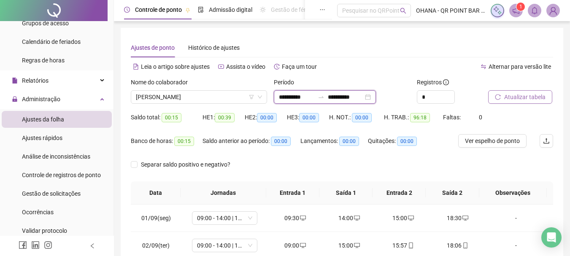
click at [363, 97] on input "**********" at bounding box center [345, 96] width 35 height 9
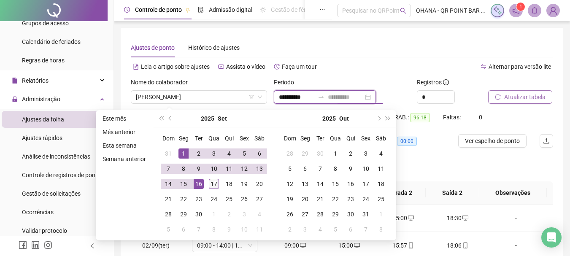
type input "**********"
drag, startPoint x: 215, startPoint y: 184, endPoint x: 301, endPoint y: 163, distance: 87.7
click at [215, 183] on div "17" at bounding box center [214, 184] width 10 height 10
type input "**********"
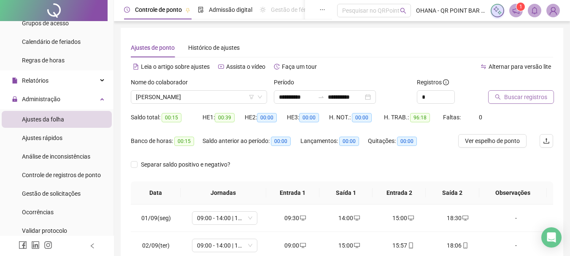
click at [524, 91] on button "Buscar registros" at bounding box center [521, 96] width 66 height 13
